Goal: Information Seeking & Learning: Learn about a topic

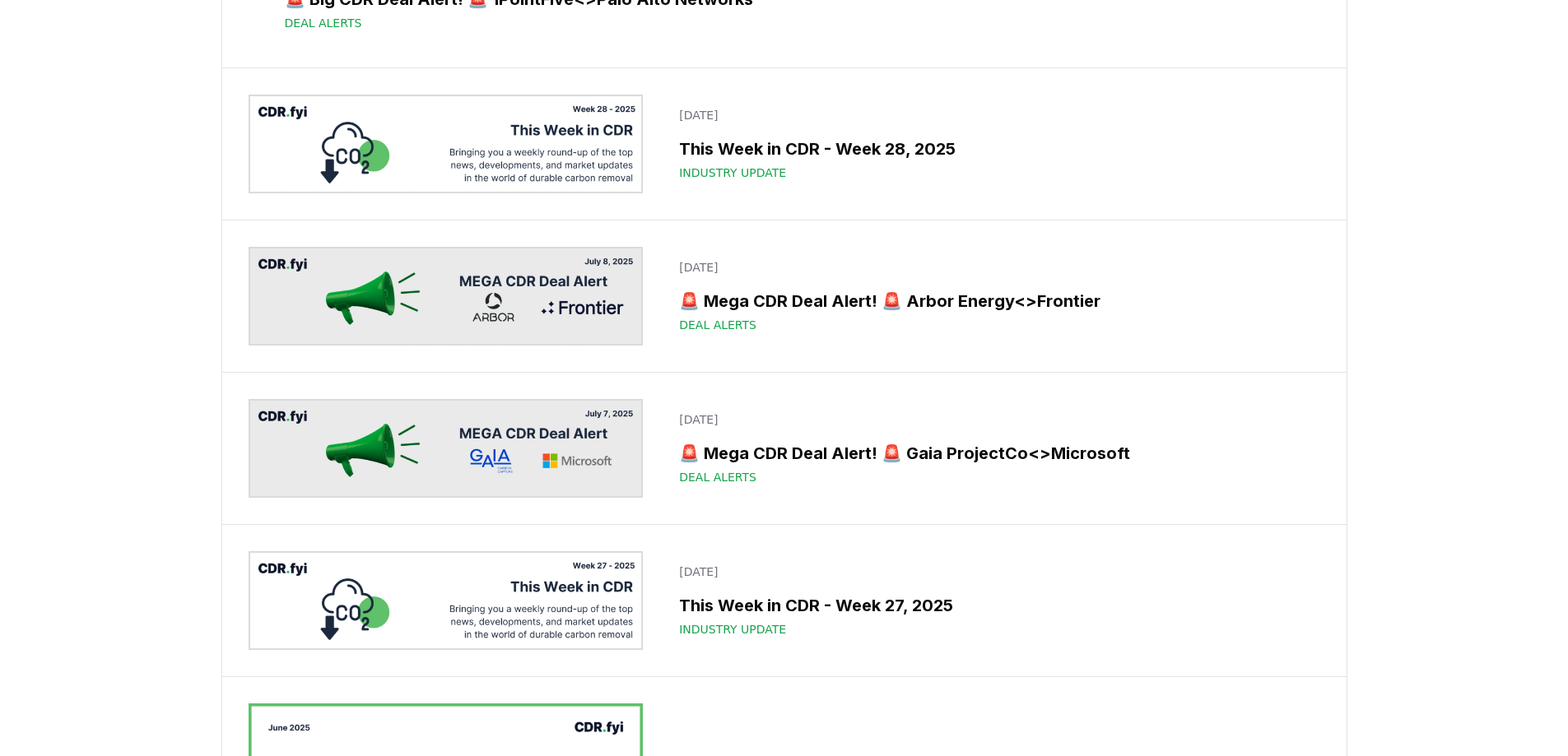
scroll to position [3018, 0]
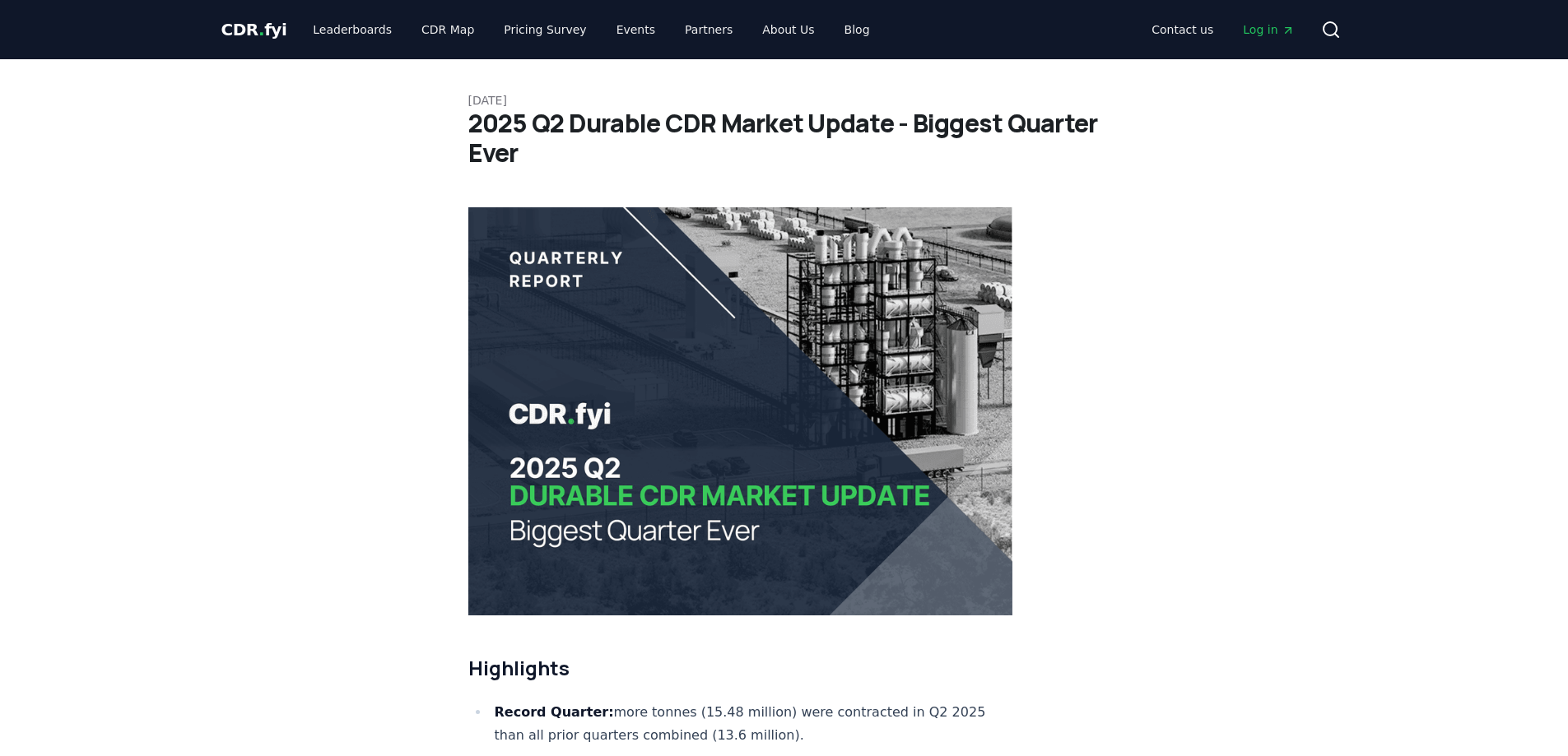
drag, startPoint x: 383, startPoint y: 326, endPoint x: 263, endPoint y: 417, distance: 150.6
